Goal: Information Seeking & Learning: Learn about a topic

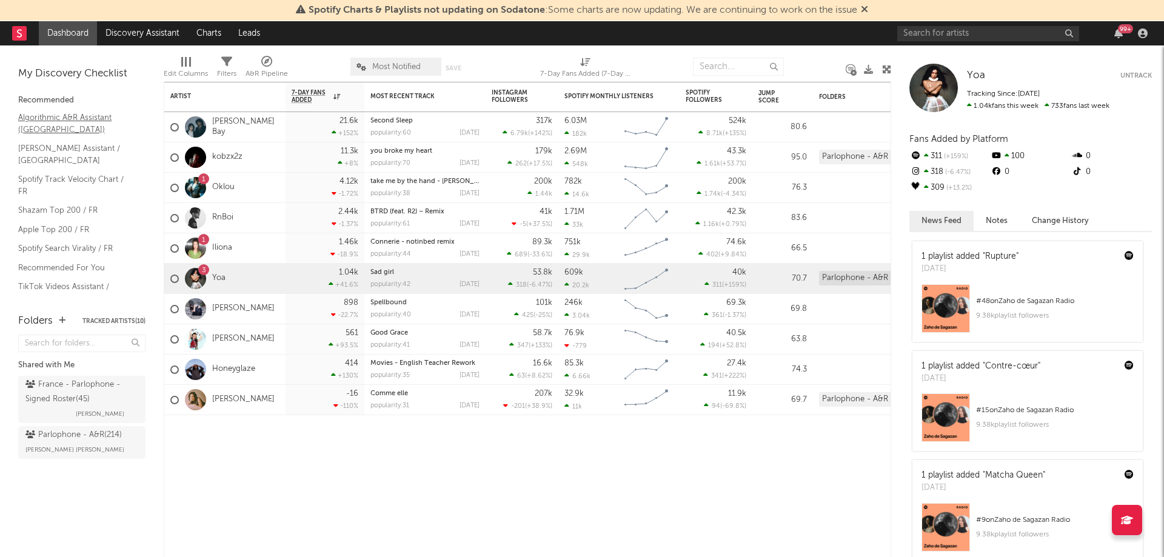
click at [56, 116] on link "Algorithmic A&R Assistant ([GEOGRAPHIC_DATA])" at bounding box center [75, 123] width 115 height 25
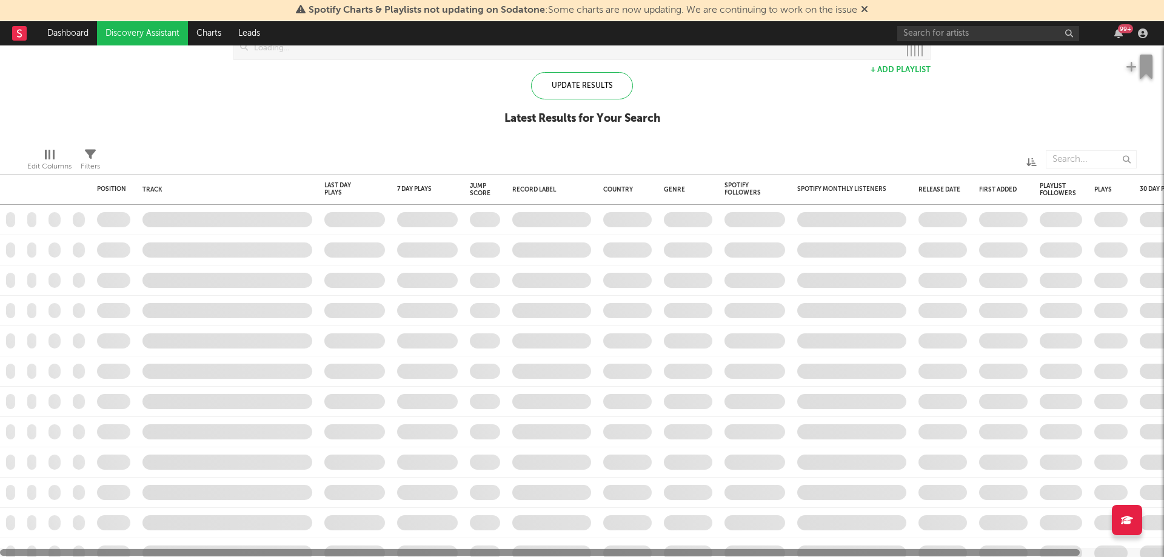
checkbox input "true"
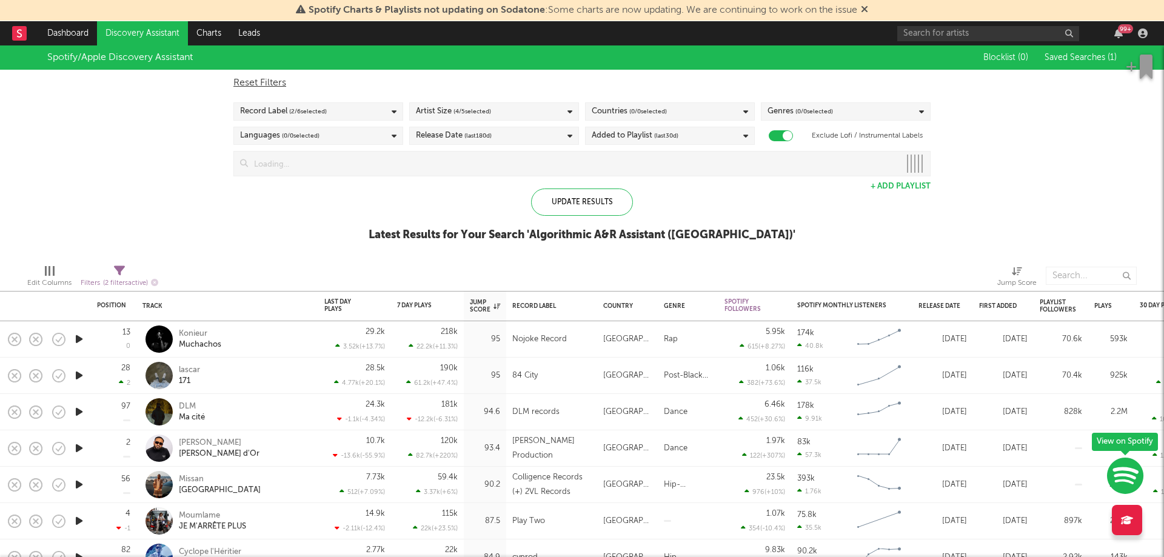
click at [195, 270] on div at bounding box center [367, 276] width 401 height 30
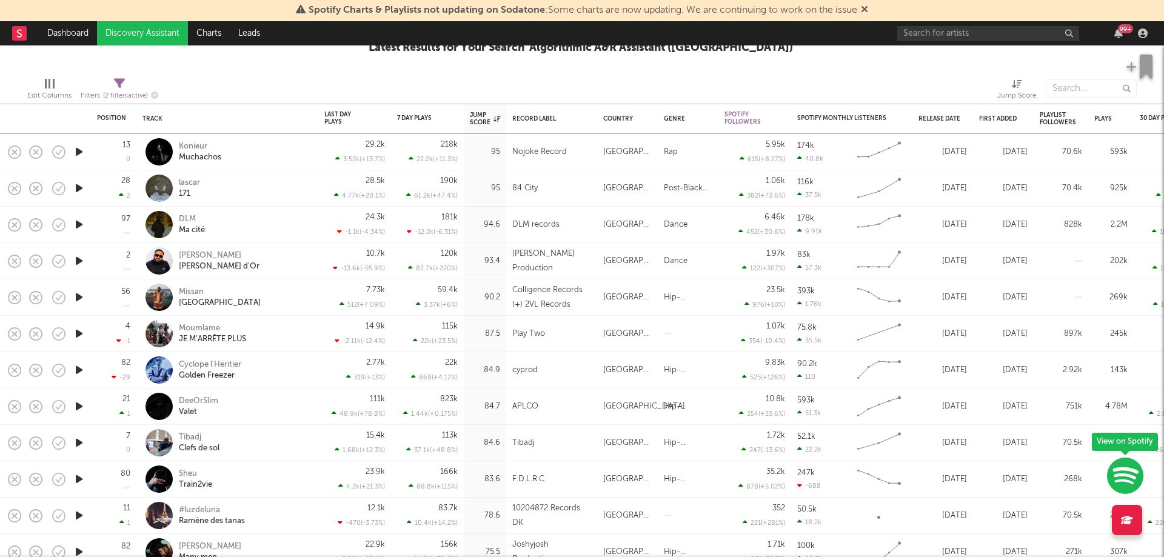
click at [79, 155] on icon "button" at bounding box center [79, 151] width 13 height 15
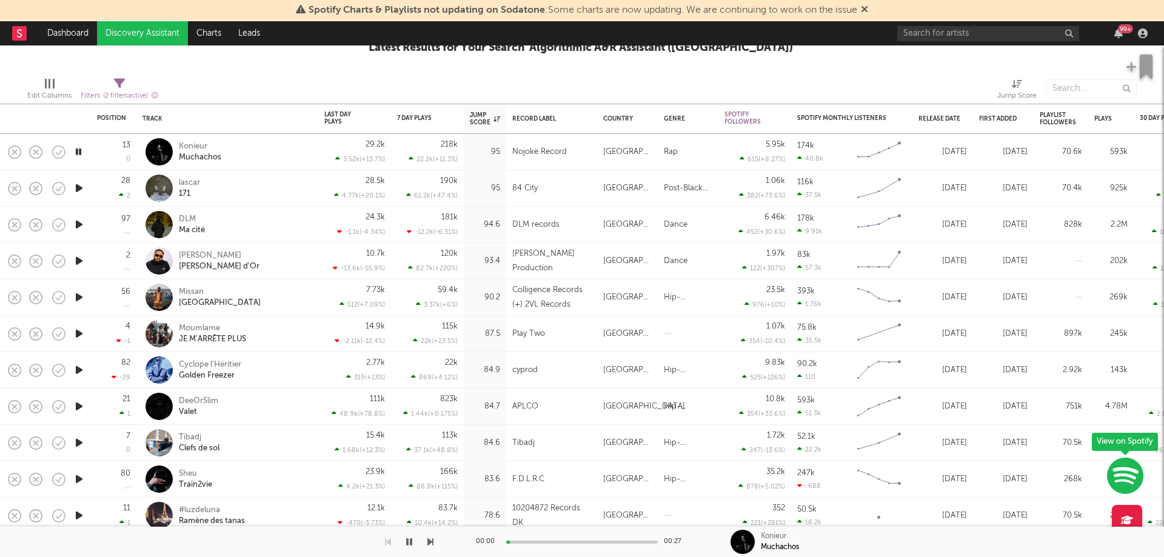
click at [79, 188] on icon "button" at bounding box center [79, 188] width 13 height 15
click at [79, 225] on icon "button" at bounding box center [79, 224] width 13 height 15
click at [79, 261] on icon "button" at bounding box center [79, 260] width 13 height 15
click at [80, 298] on icon "button" at bounding box center [79, 297] width 13 height 15
click at [81, 337] on icon "button" at bounding box center [79, 333] width 13 height 15
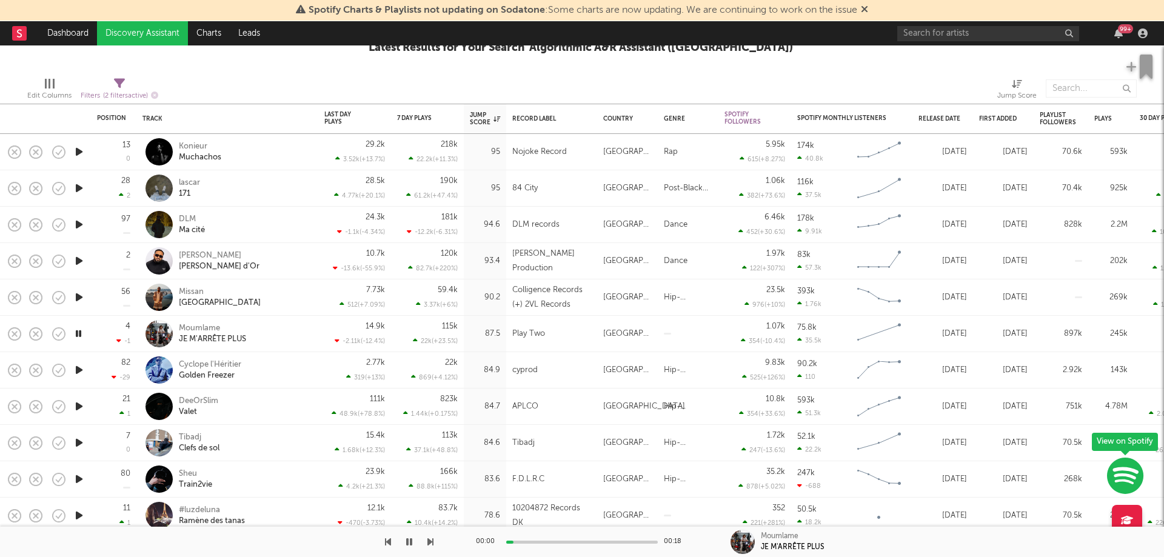
click at [78, 369] on icon "button" at bounding box center [79, 369] width 13 height 15
click at [78, 410] on icon "button" at bounding box center [79, 406] width 13 height 15
click at [79, 441] on icon "button" at bounding box center [79, 442] width 13 height 15
